Goal: Go to known website: Access a specific website the user already knows

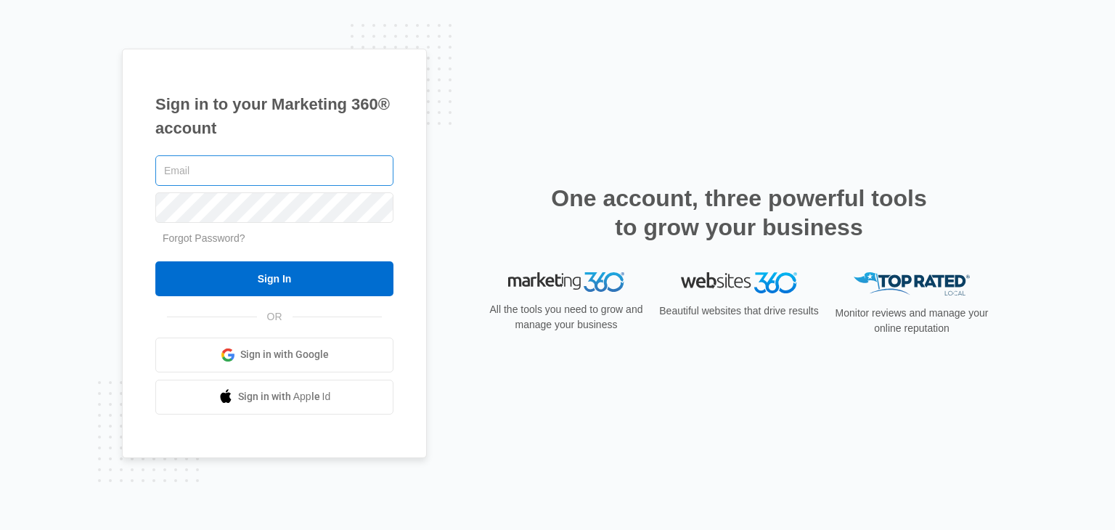
click at [259, 178] on input "text" at bounding box center [274, 170] width 238 height 30
type input "[PERSON_NAME][EMAIL_ADDRESS][PERSON_NAME][DOMAIN_NAME]"
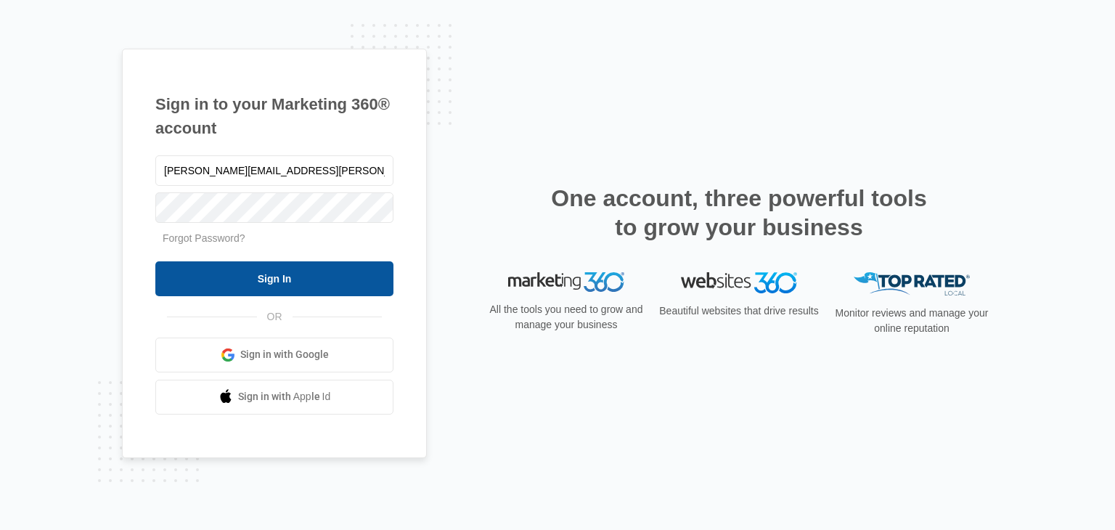
click at [282, 286] on input "Sign In" at bounding box center [274, 278] width 238 height 35
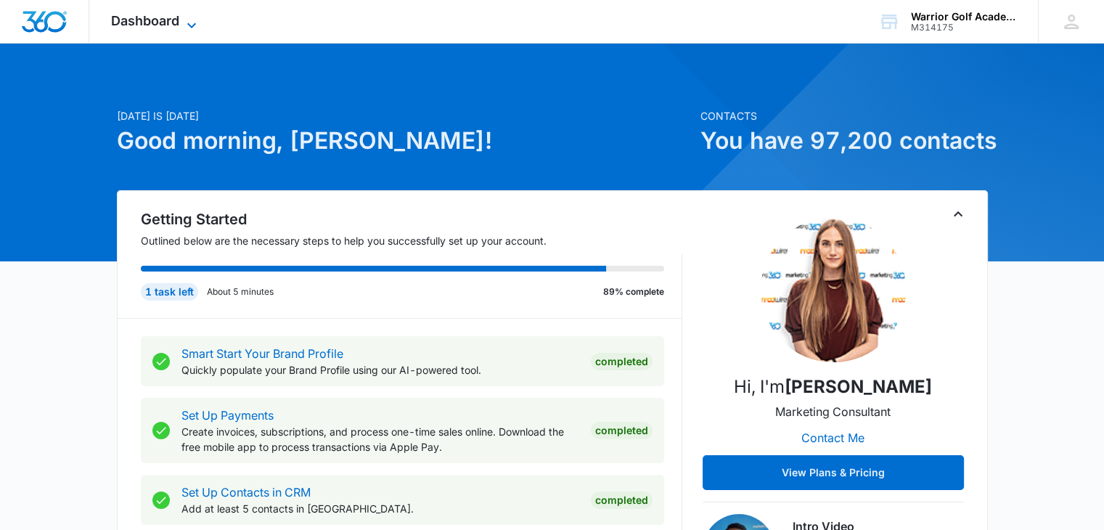
click at [184, 25] on icon at bounding box center [191, 25] width 17 height 17
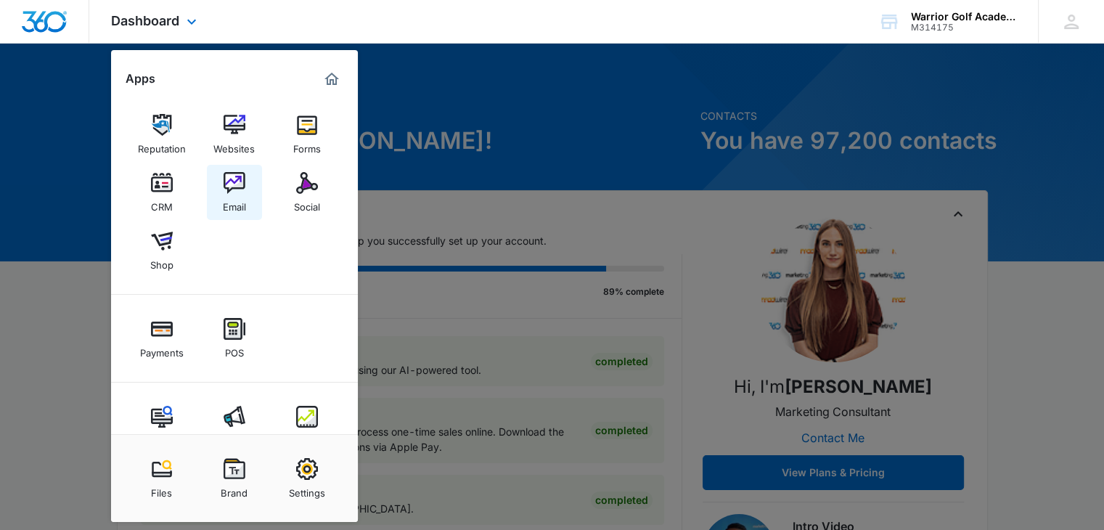
click at [250, 206] on link "Email" at bounding box center [234, 192] width 55 height 55
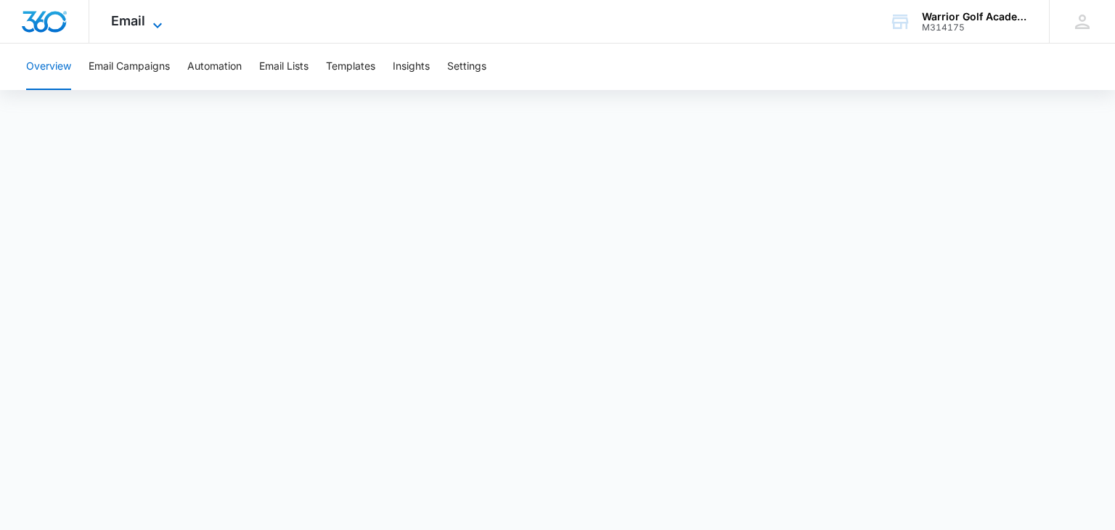
click at [152, 17] on icon at bounding box center [157, 25] width 17 height 17
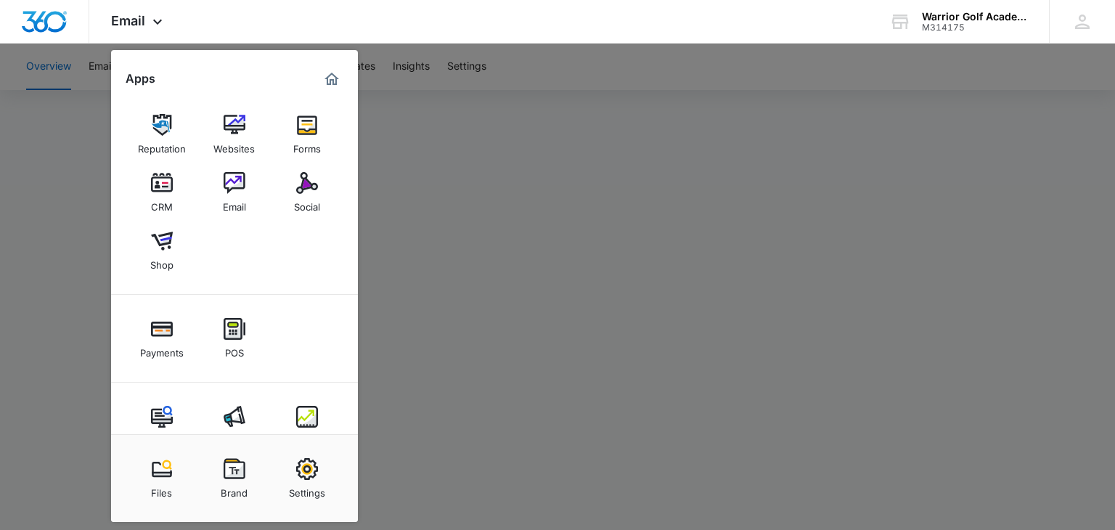
click at [615, 219] on div at bounding box center [557, 265] width 1115 height 530
